Goal: Navigation & Orientation: Find specific page/section

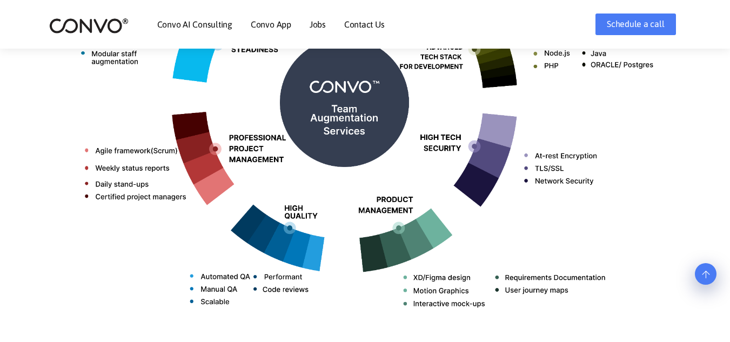
scroll to position [586, 0]
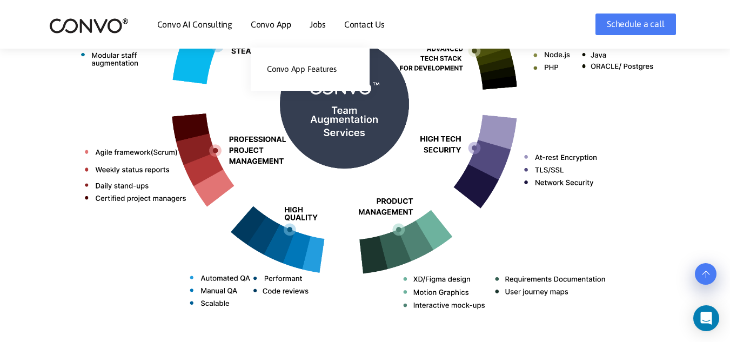
click at [253, 24] on link "Convo App" at bounding box center [271, 24] width 41 height 9
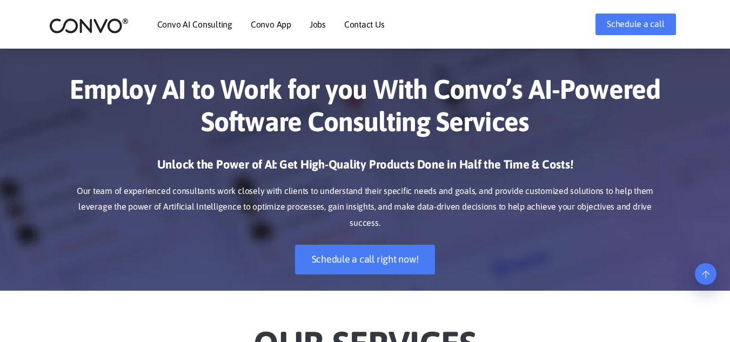
scroll to position [586, 0]
